Goal: Check status: Check status

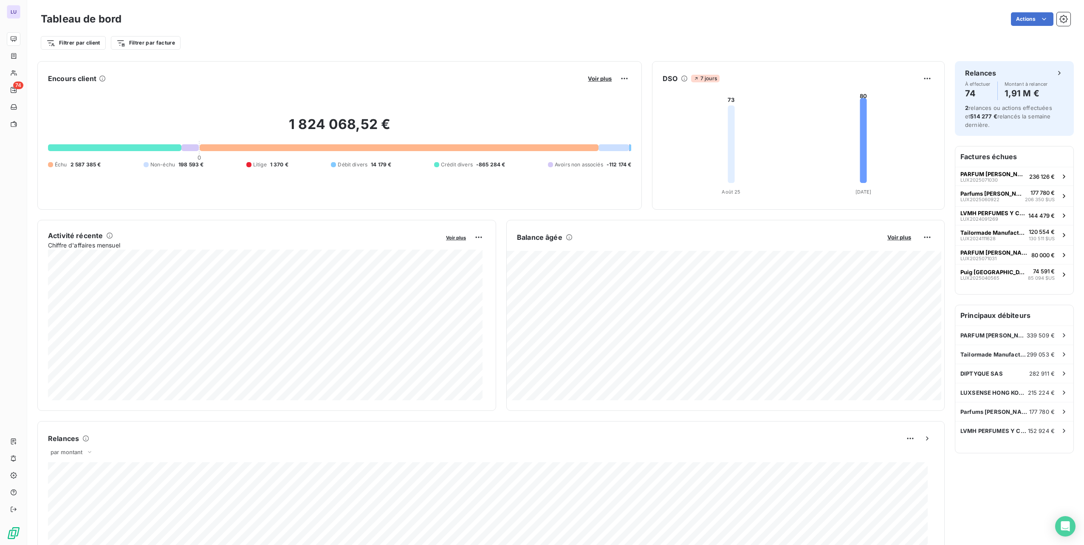
click at [1047, 16] on div "Actions" at bounding box center [601, 19] width 938 height 14
click at [1059, 17] on icon "button" at bounding box center [1063, 19] width 8 height 8
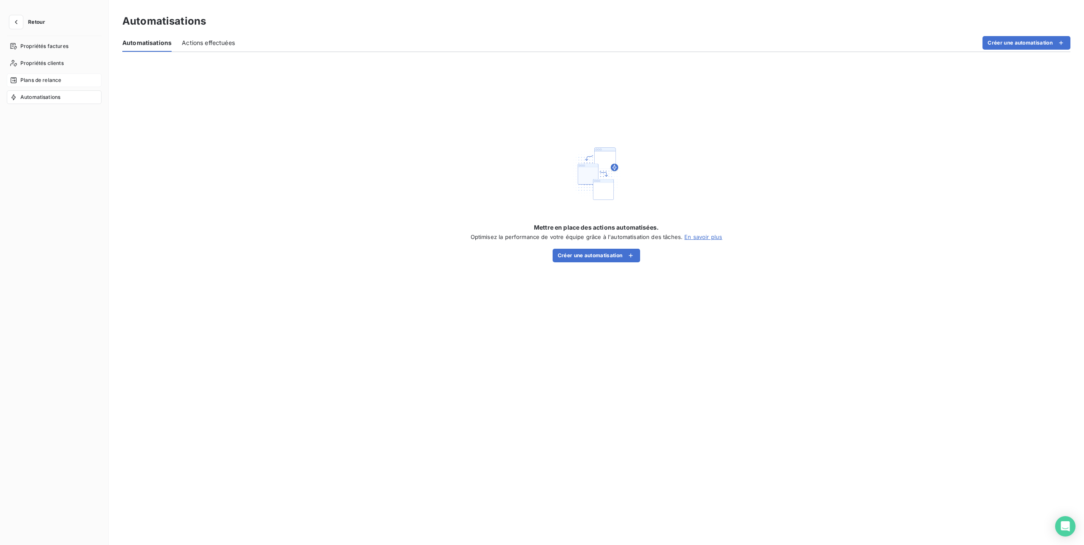
click at [25, 77] on span "Plans de relance" at bounding box center [40, 80] width 41 height 8
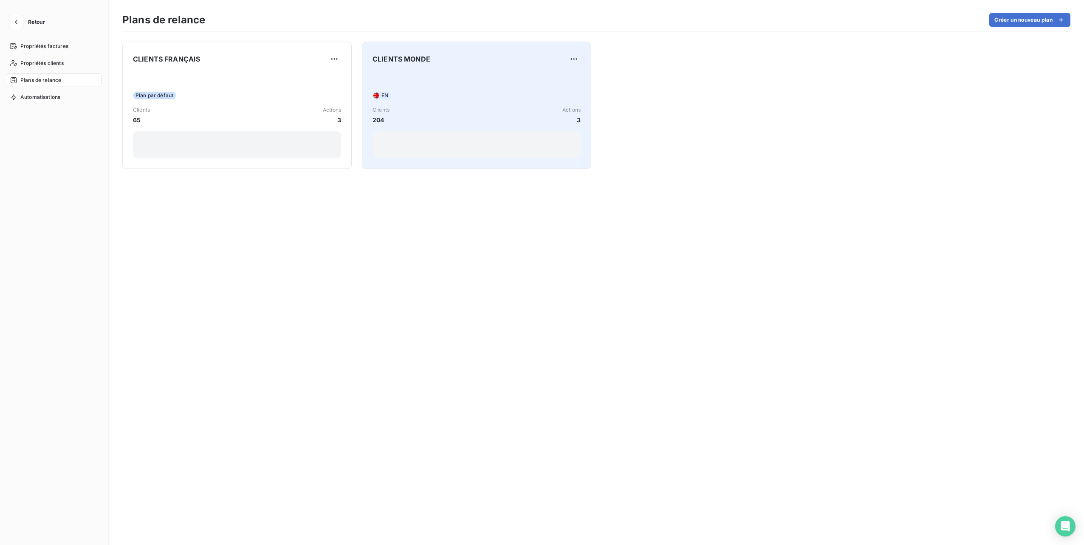
click at [476, 76] on div "EN Clients 204 Actions 3" at bounding box center [476, 116] width 208 height 86
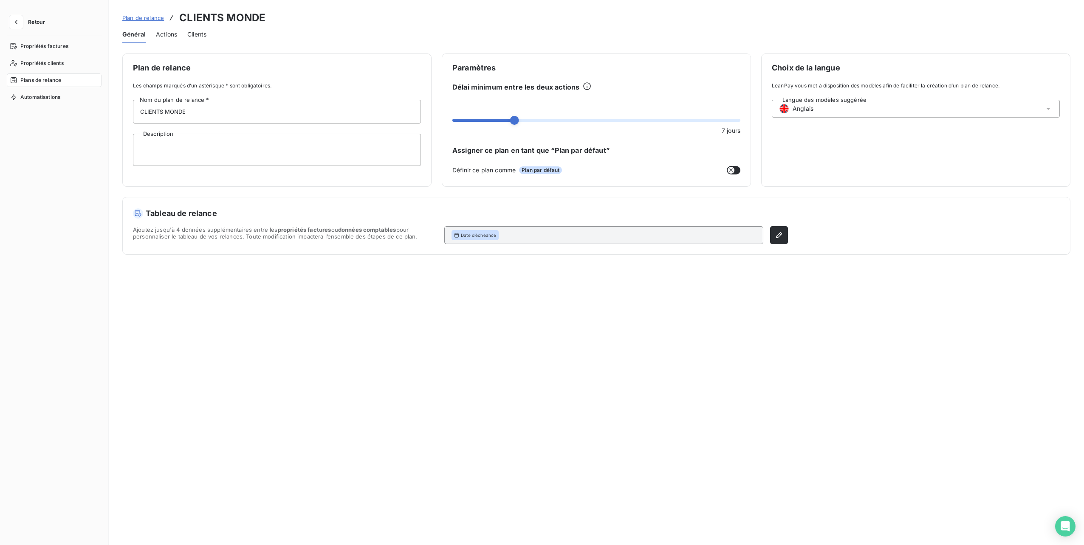
click at [171, 33] on span "Actions" at bounding box center [166, 34] width 21 height 8
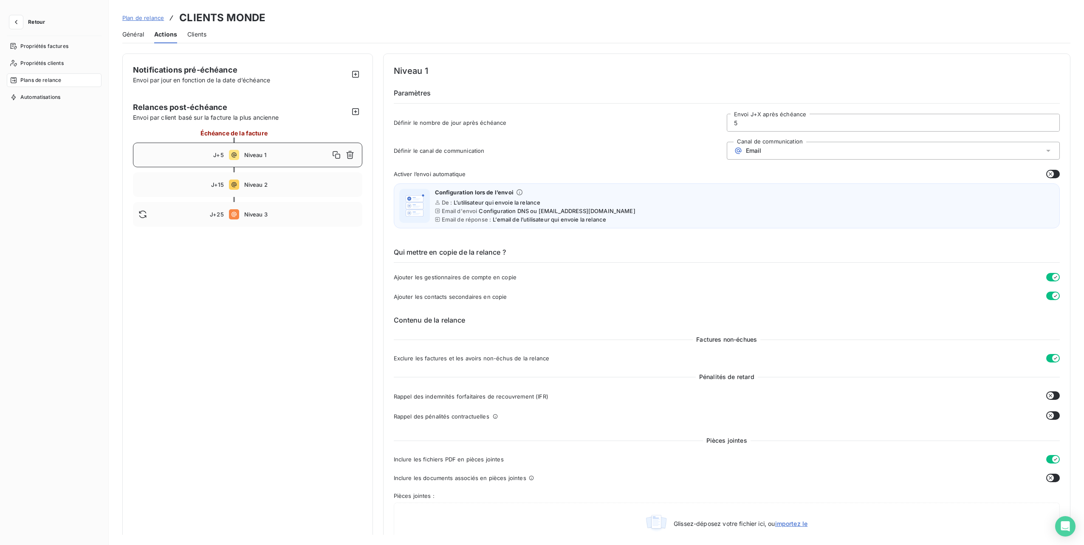
click at [277, 155] on span "Niveau 1" at bounding box center [286, 155] width 85 height 7
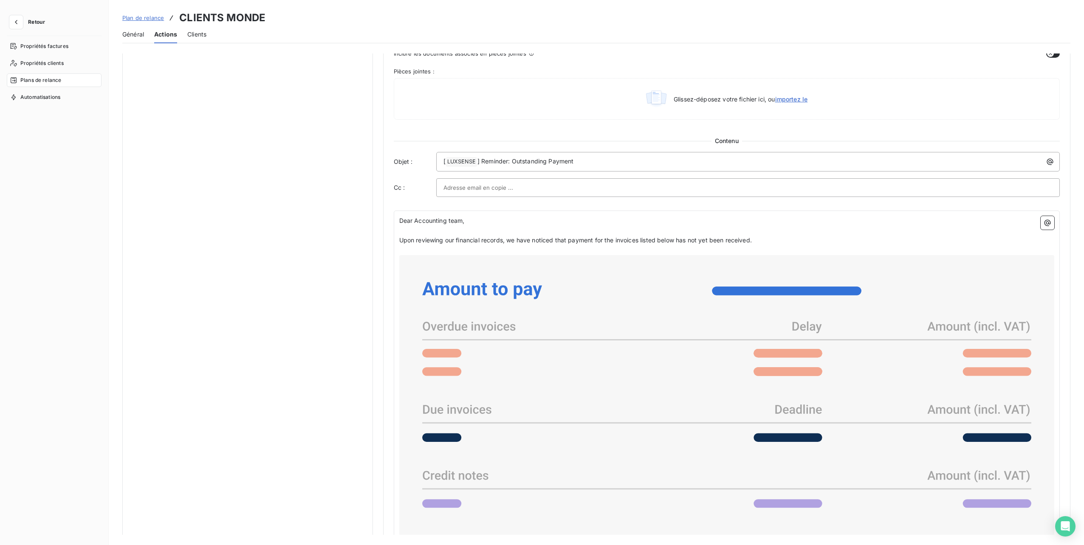
scroll to position [552, 0]
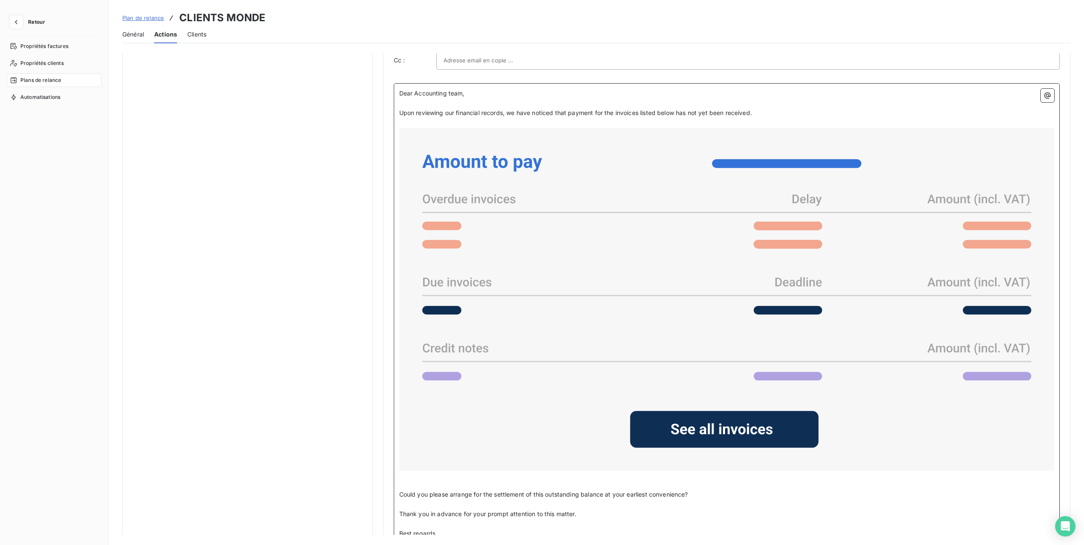
click at [522, 199] on icon at bounding box center [727, 299] width 648 height 336
click at [514, 109] on span "Upon reviewing our financial records, we have noticed that payment for the invo…" at bounding box center [575, 112] width 352 height 7
click at [11, 18] on button "button" at bounding box center [16, 22] width 14 height 14
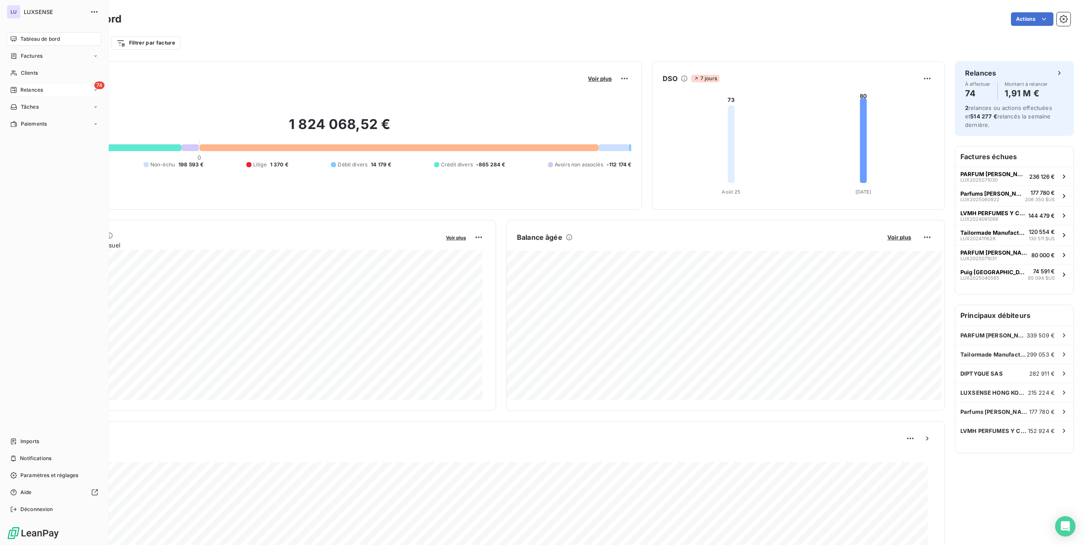
click at [16, 91] on icon at bounding box center [14, 90] width 6 height 6
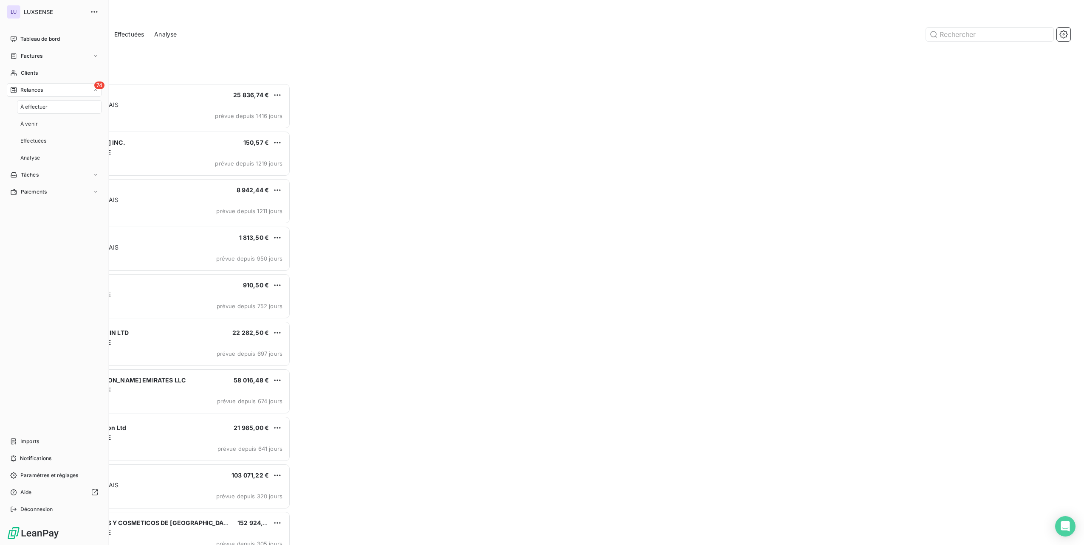
click at [40, 105] on span "À effectuer" at bounding box center [34, 107] width 28 height 8
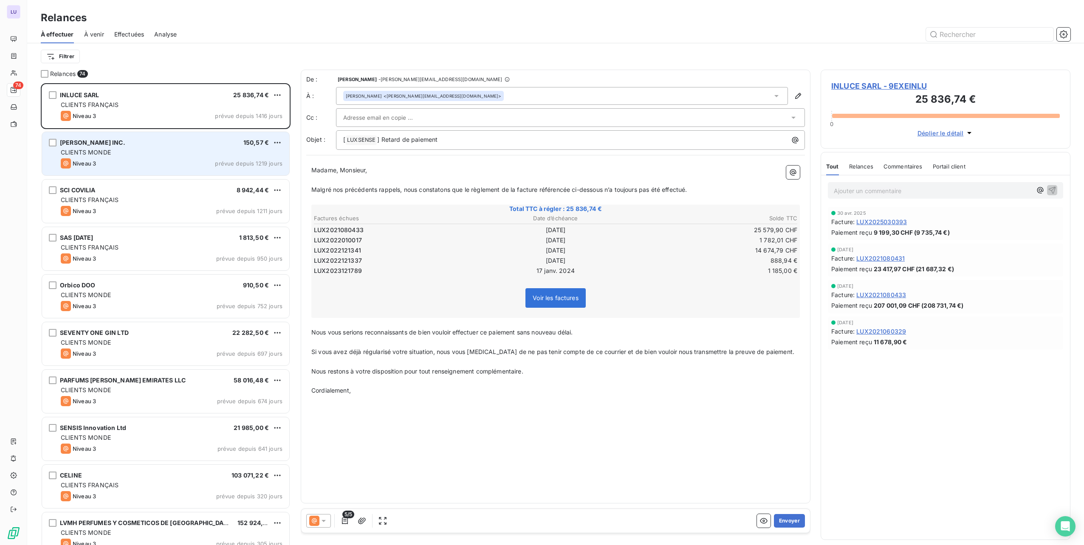
click at [194, 155] on div "CLIENTS MONDE" at bounding box center [172, 152] width 222 height 8
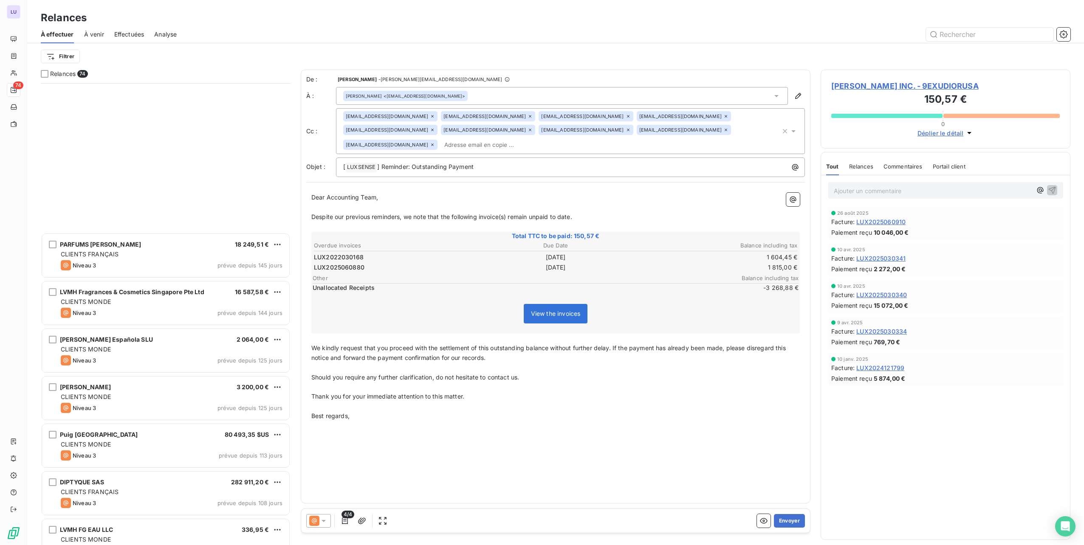
scroll to position [1062, 0]
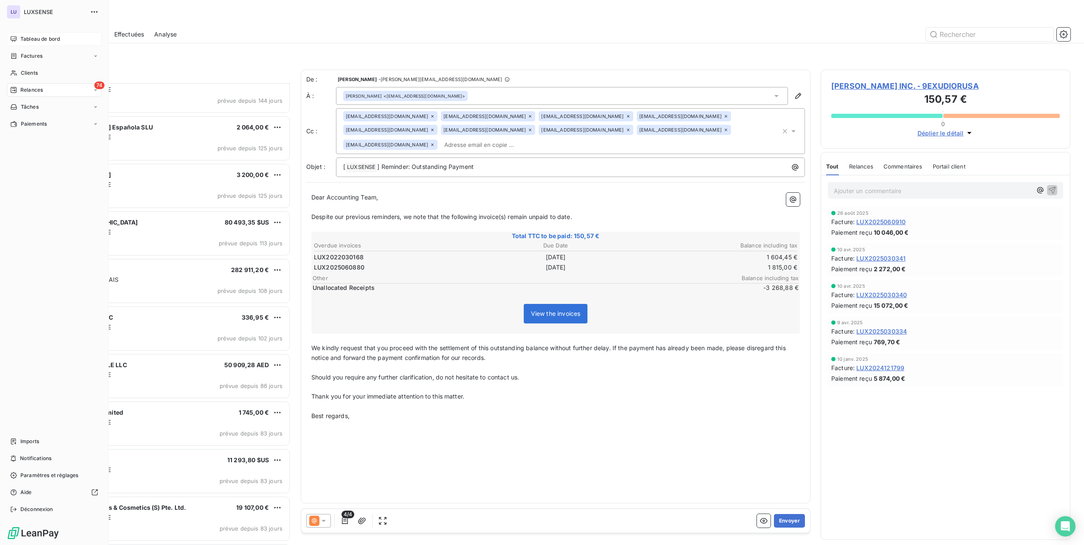
click at [22, 36] on span "Tableau de bord" at bounding box center [39, 39] width 39 height 8
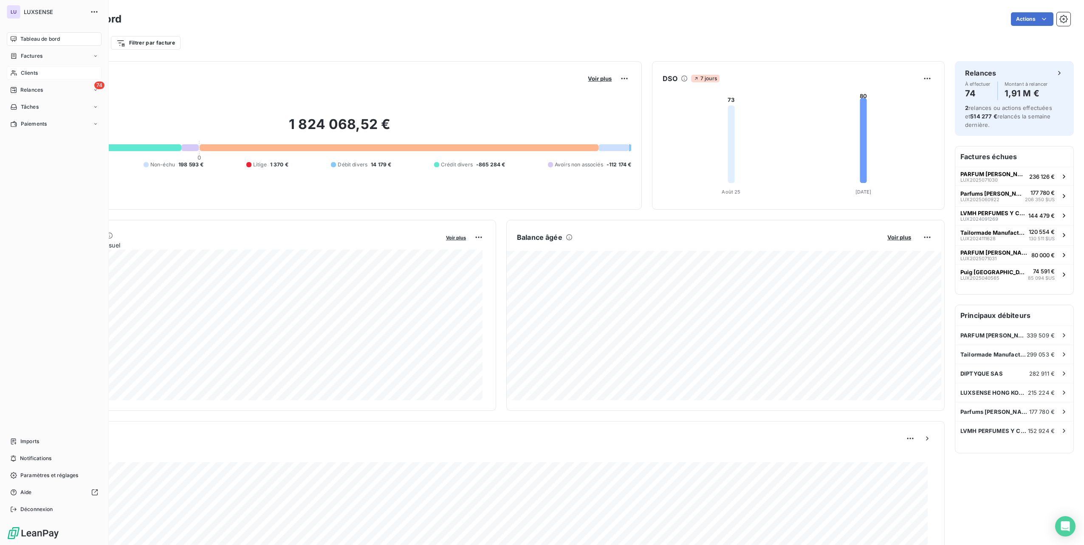
click at [33, 74] on span "Clients" at bounding box center [29, 73] width 17 height 8
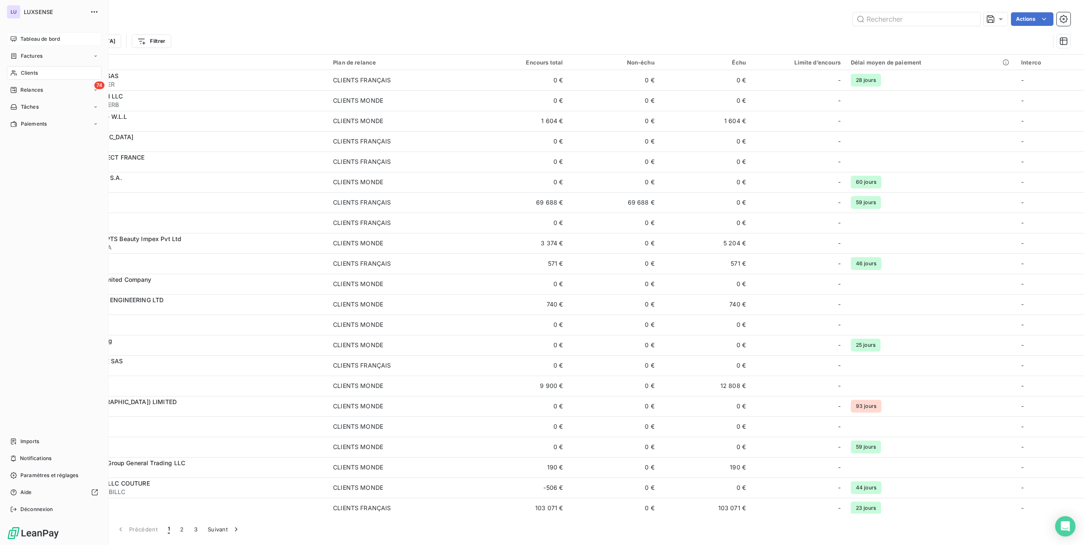
click at [31, 38] on span "Tableau de bord" at bounding box center [39, 39] width 39 height 8
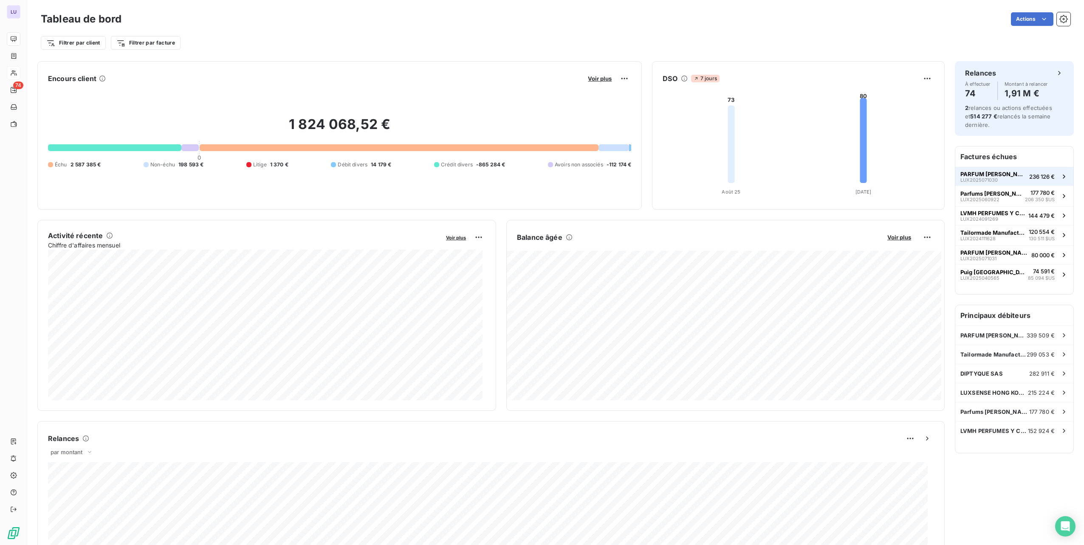
click at [968, 180] on span "LUX2025071030" at bounding box center [978, 179] width 37 height 5
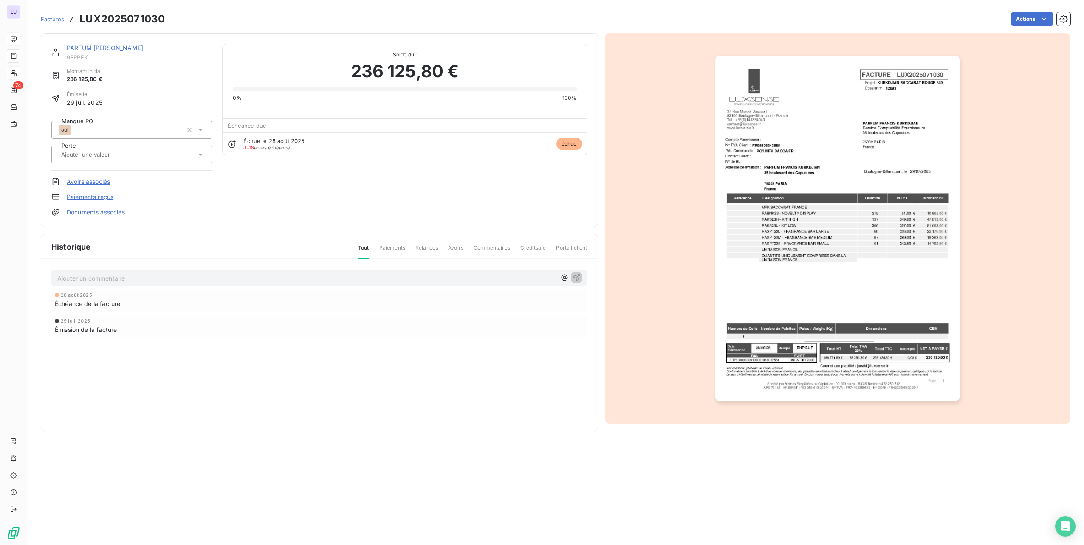
click at [143, 49] on link "PARFUM [PERSON_NAME]" at bounding box center [105, 47] width 76 height 7
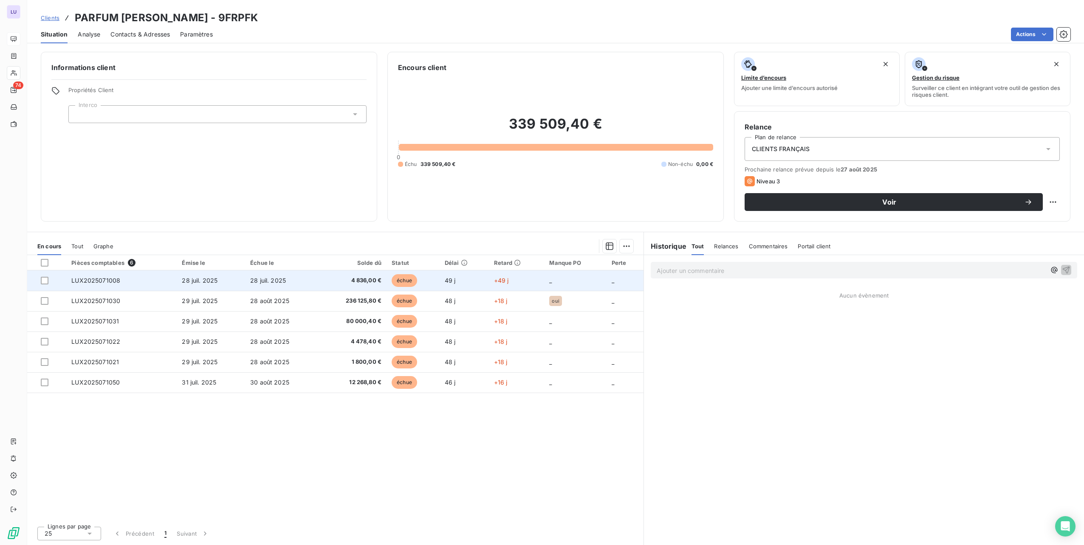
click at [102, 281] on span "LUX2025071008" at bounding box center [95, 280] width 49 height 7
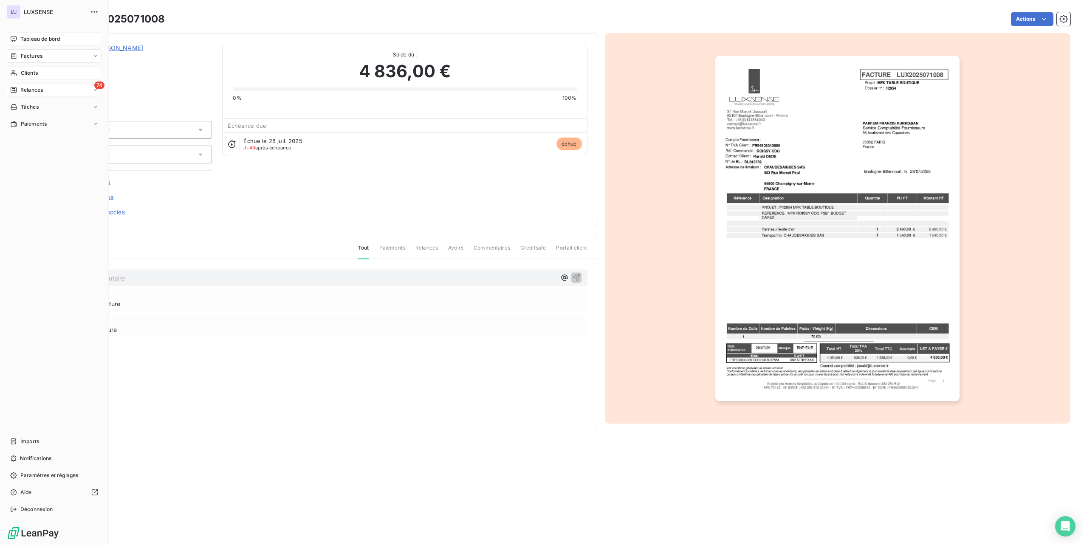
click at [28, 87] on span "Relances" at bounding box center [31, 90] width 23 height 8
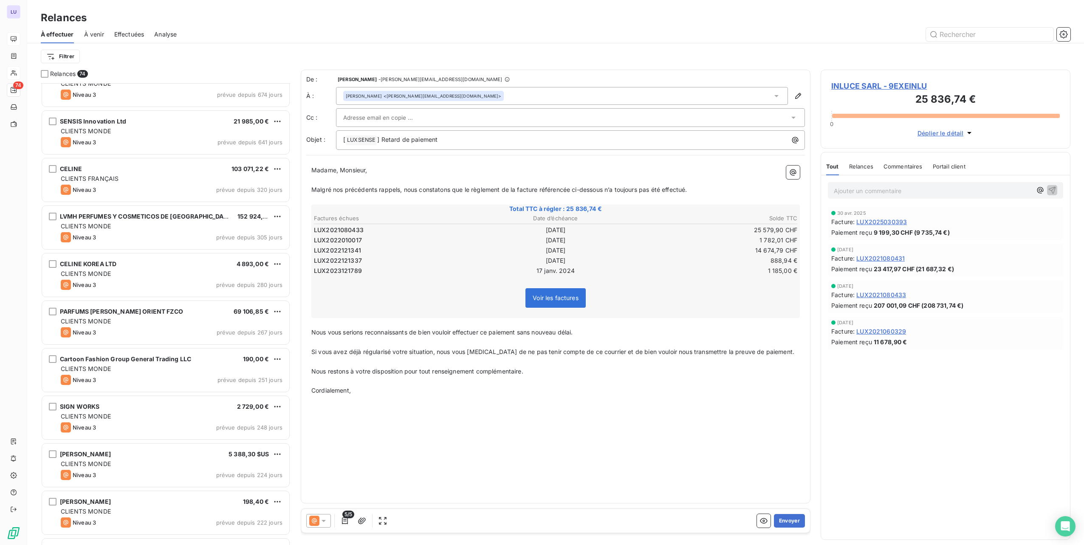
scroll to position [425, 0]
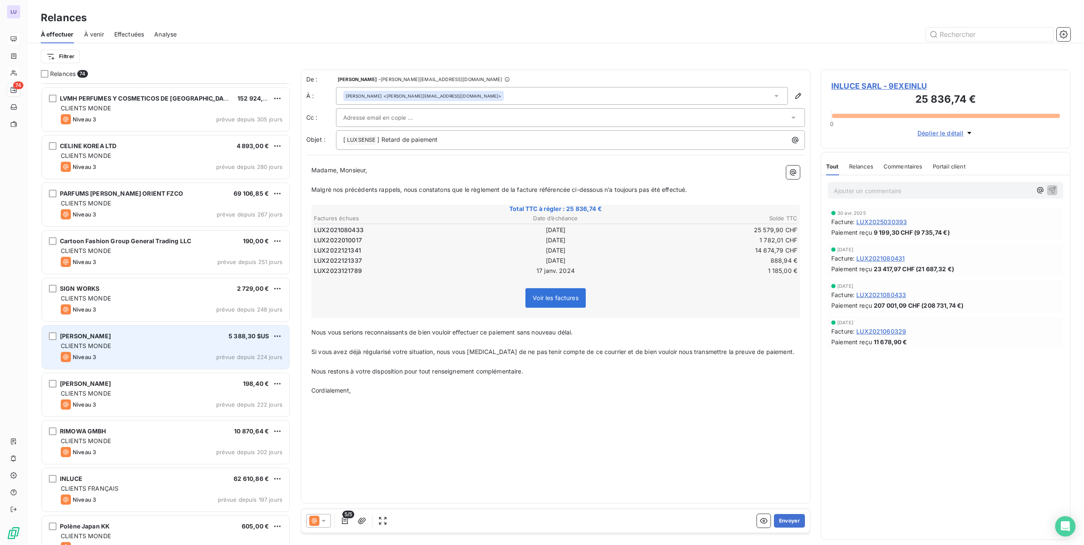
click at [187, 356] on div "Niveau 3 prévue depuis 224 jours" at bounding box center [172, 357] width 222 height 10
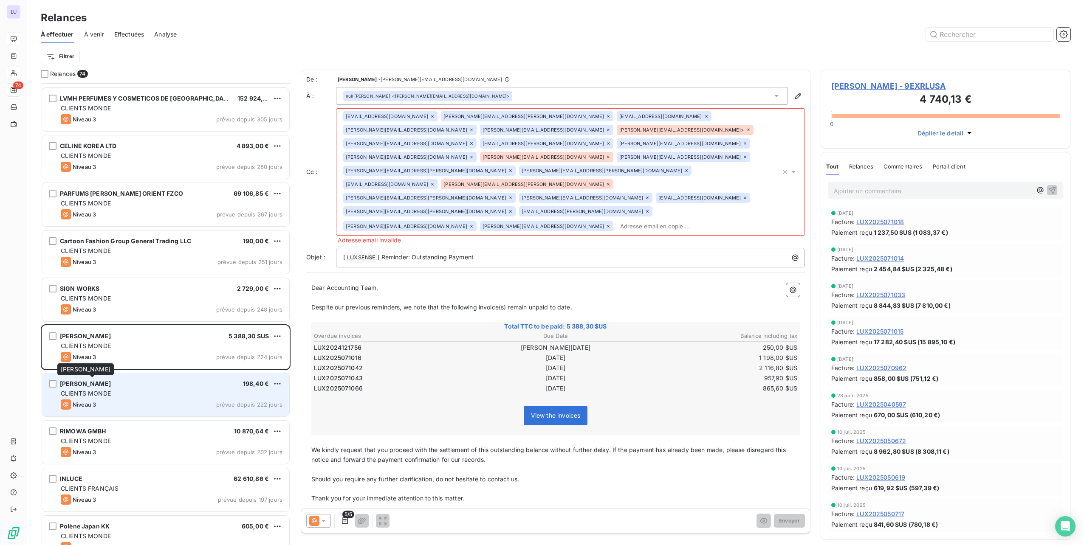
click at [111, 386] on span "[PERSON_NAME]" at bounding box center [85, 383] width 51 height 7
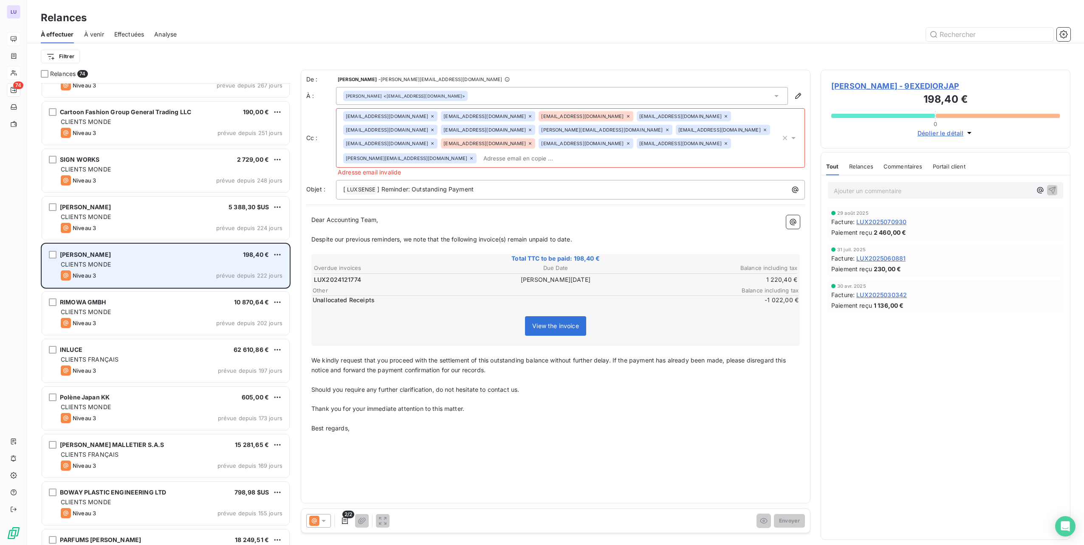
scroll to position [595, 0]
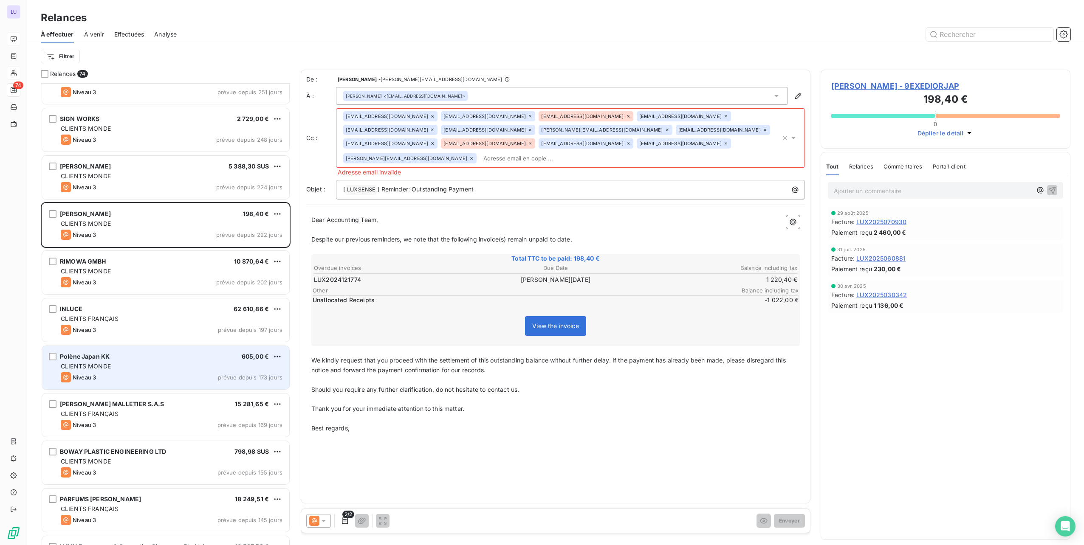
click at [124, 370] on div "CLIENTS MONDE" at bounding box center [172, 366] width 222 height 8
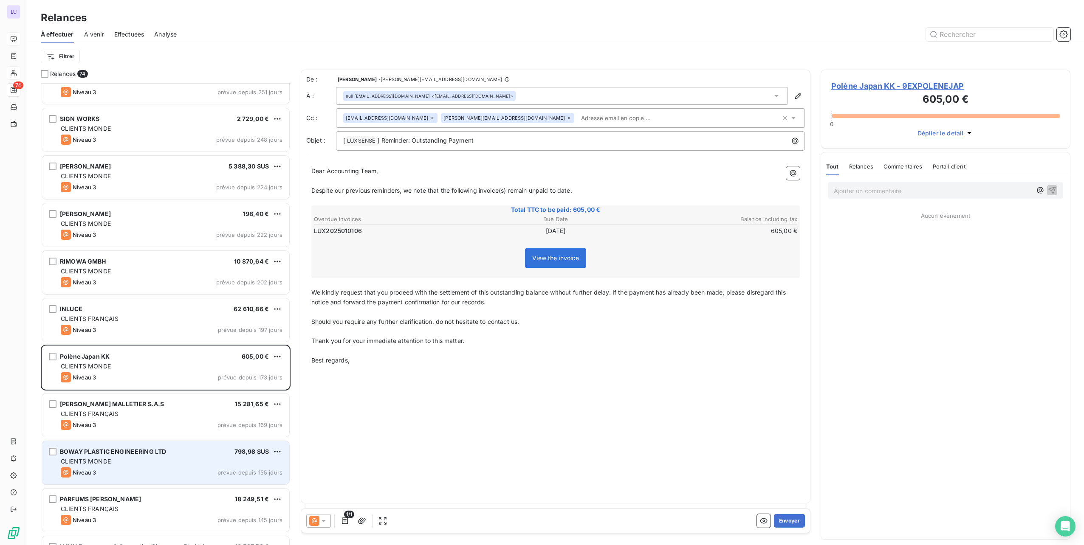
click at [126, 458] on div "CLIENTS MONDE" at bounding box center [172, 461] width 222 height 8
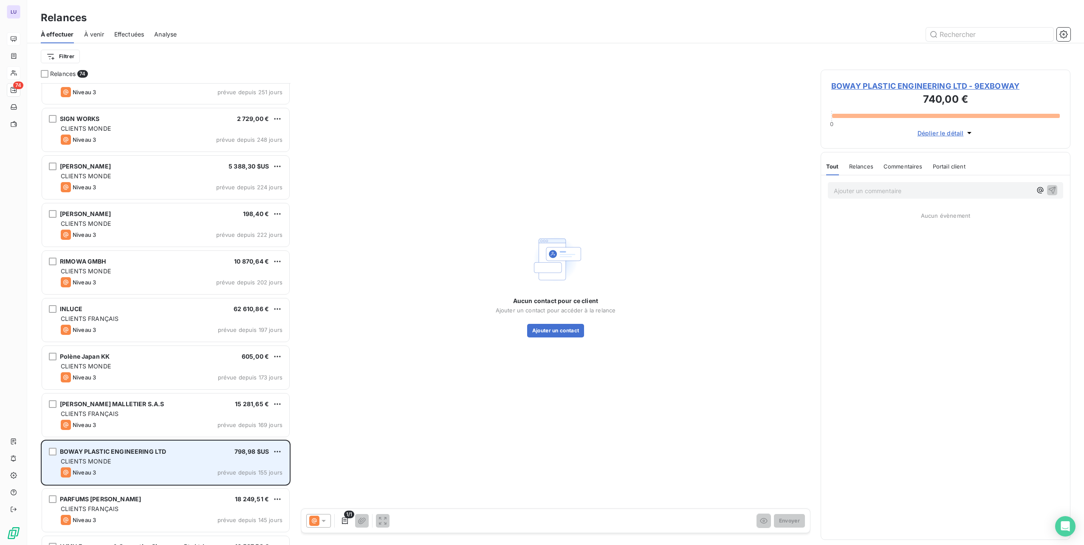
click at [132, 459] on div "CLIENTS MONDE" at bounding box center [172, 461] width 222 height 8
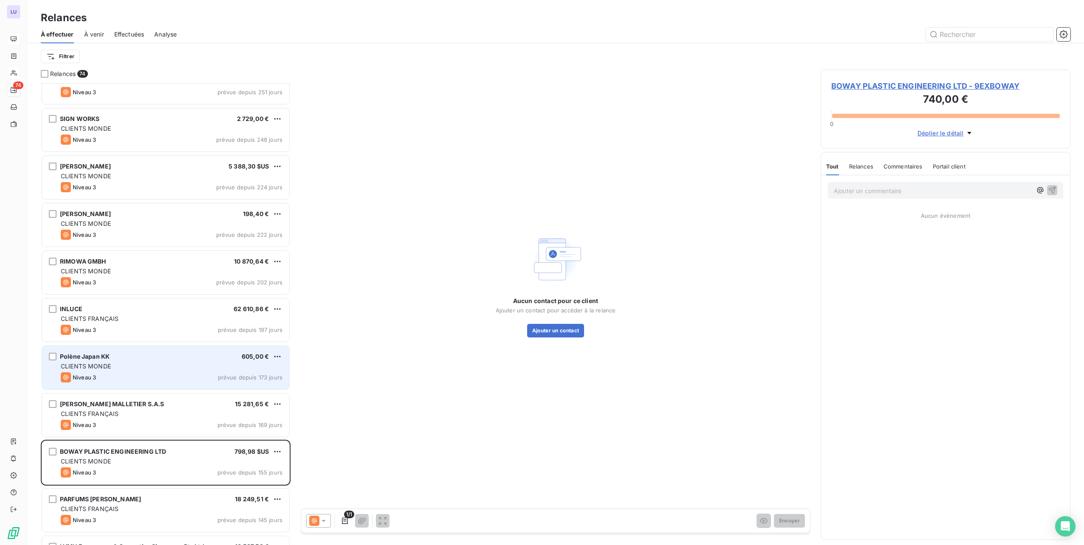
click at [154, 366] on div "CLIENTS MONDE" at bounding box center [172, 366] width 222 height 8
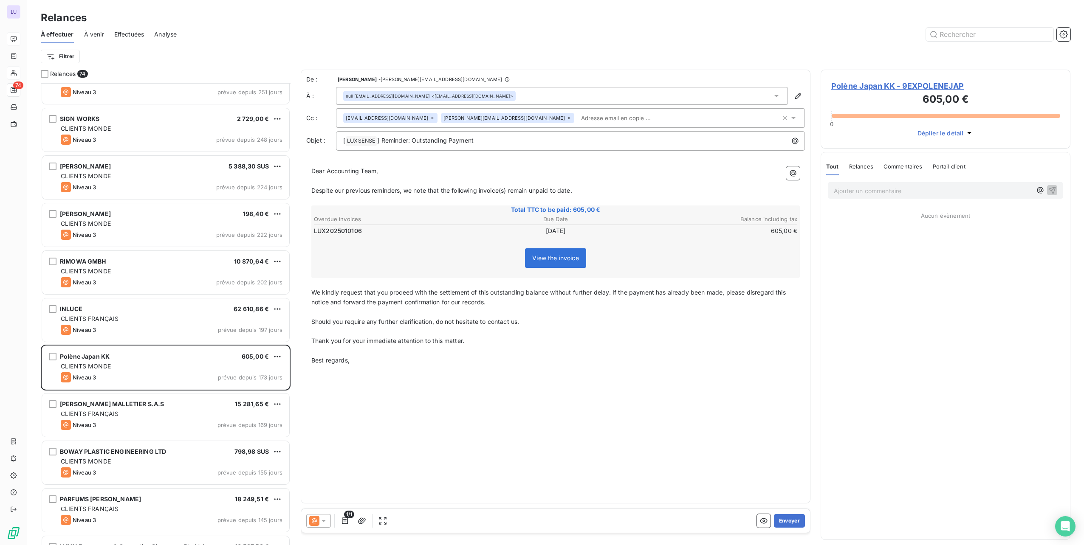
click at [668, 238] on div "Total TTC to be paid: 605,00 € Overdue invoices Due Date Balance including tax …" at bounding box center [555, 242] width 488 height 73
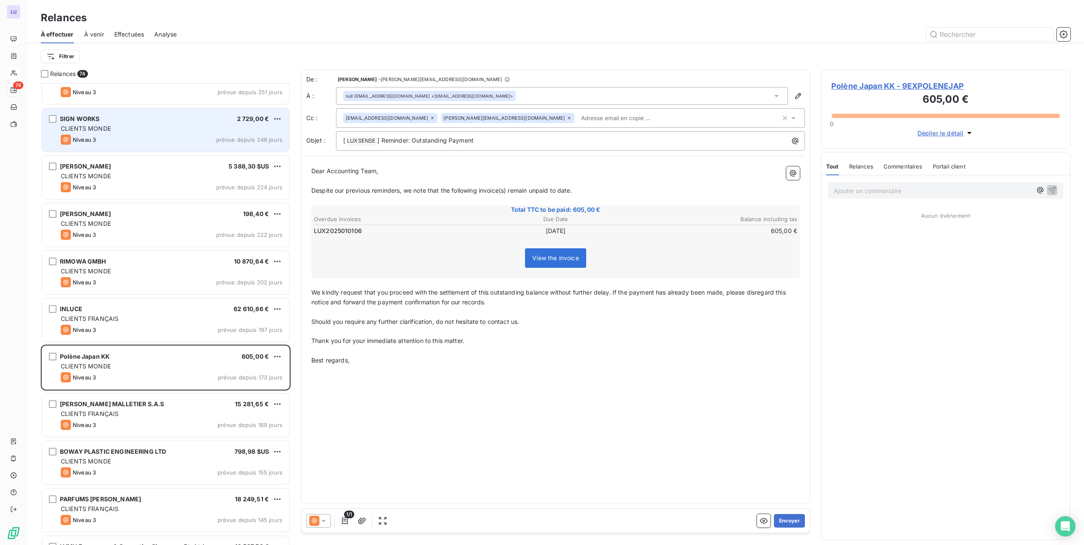
click at [138, 124] on div "SIGN WORKS 2 729,00 € CLIENTS MONDE Niveau 3 prévue depuis 248 jours" at bounding box center [165, 129] width 247 height 43
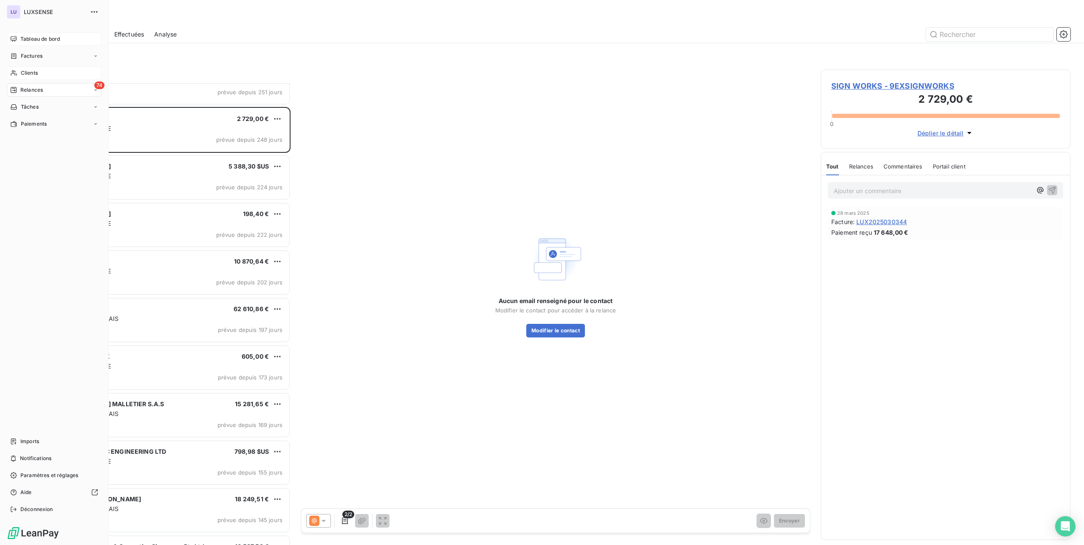
click at [20, 39] on div "Tableau de bord" at bounding box center [54, 39] width 95 height 14
